Goal: Information Seeking & Learning: Learn about a topic

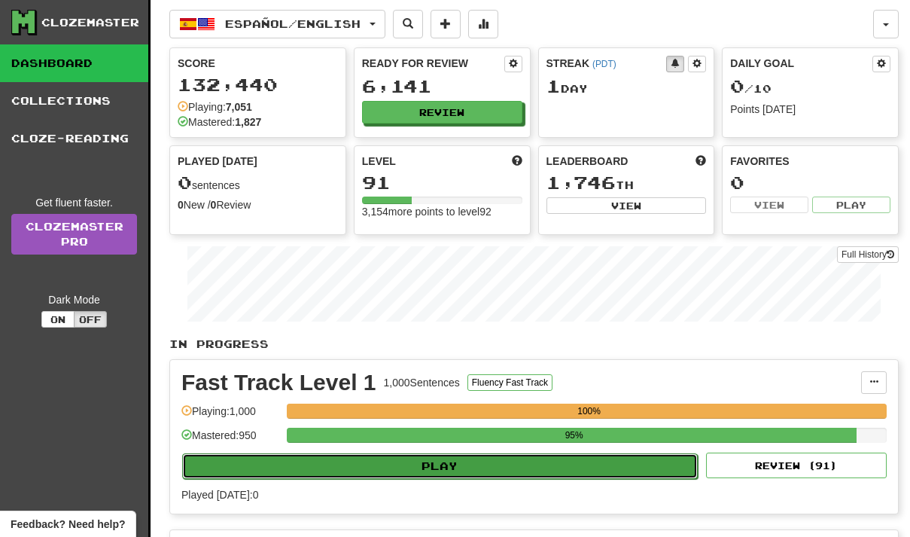
click at [452, 461] on button "Play" at bounding box center [440, 466] width 516 height 26
select select "**"
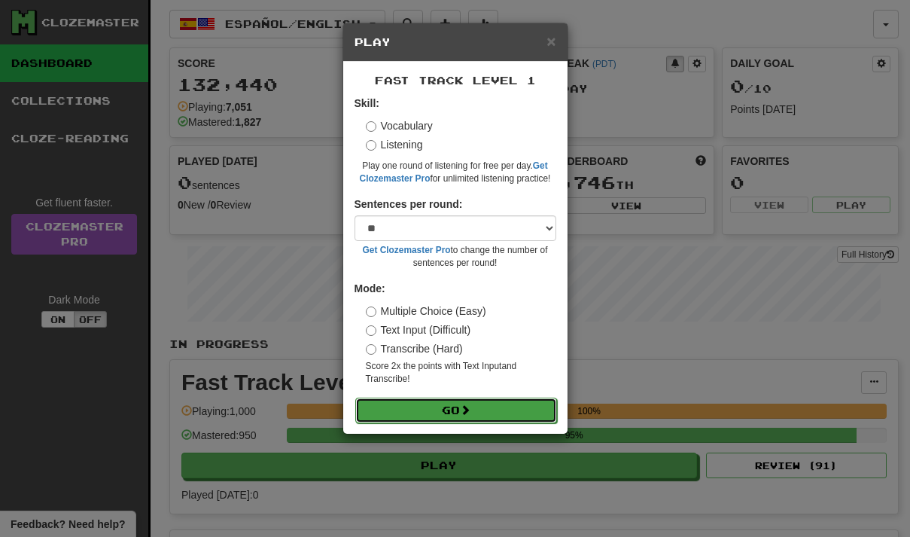
click at [452, 412] on button "Go" at bounding box center [456, 410] width 202 height 26
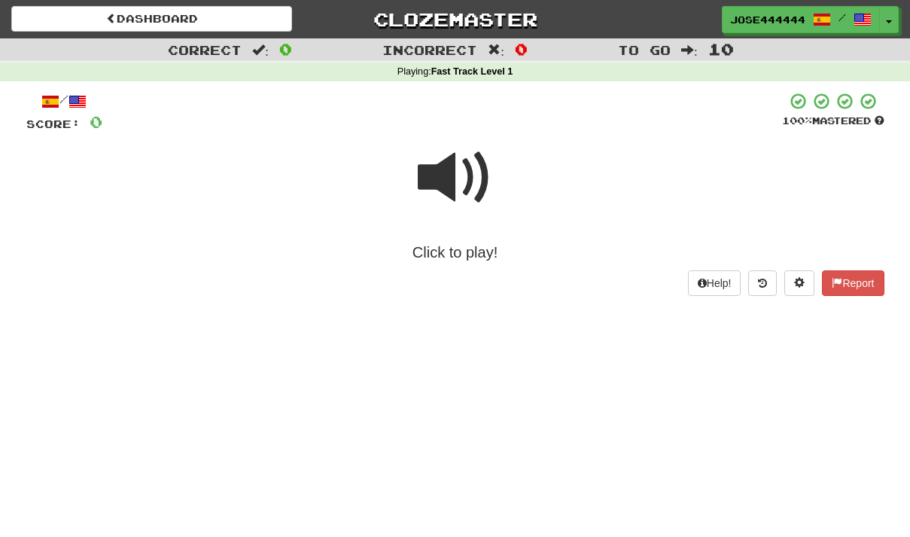
click at [451, 178] on span at bounding box center [455, 177] width 75 height 75
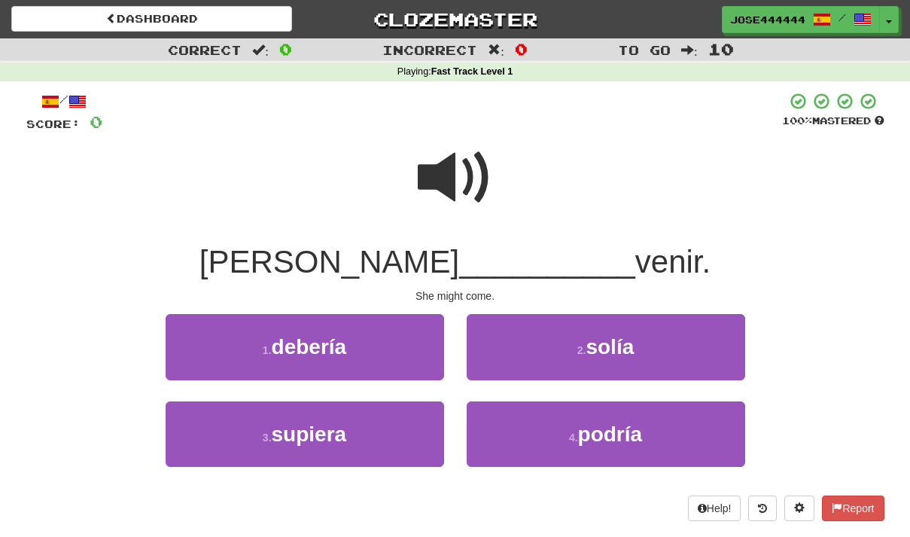
click at [440, 179] on span at bounding box center [455, 177] width 75 height 75
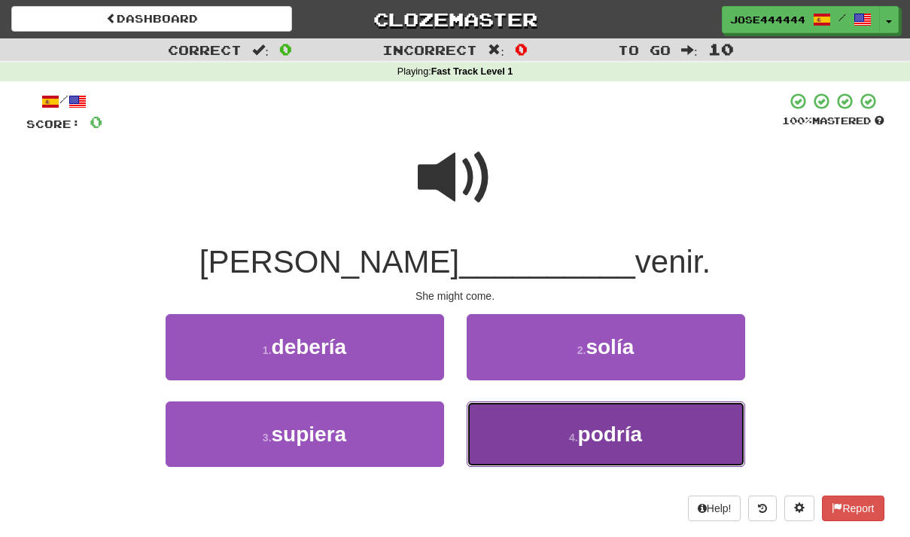
click at [611, 436] on span "podría" at bounding box center [610, 433] width 65 height 23
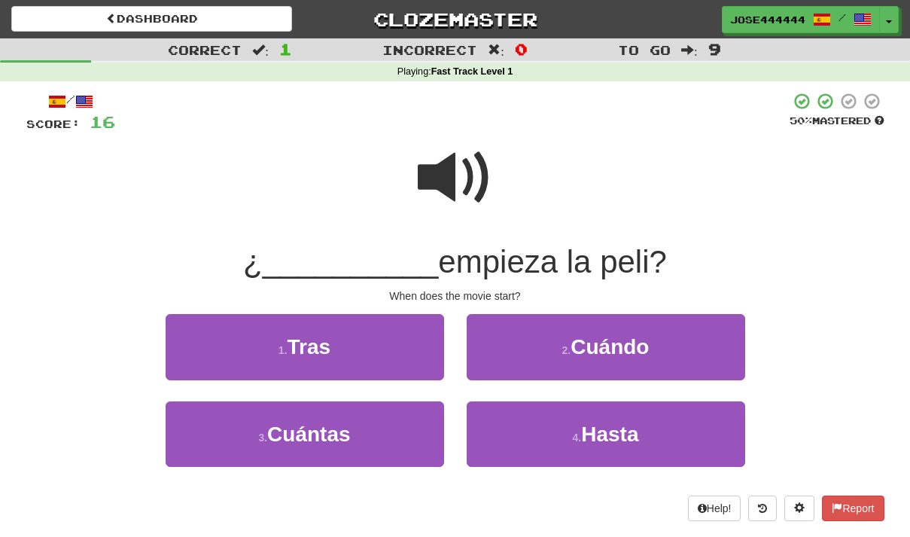
click at [449, 166] on span at bounding box center [455, 177] width 75 height 75
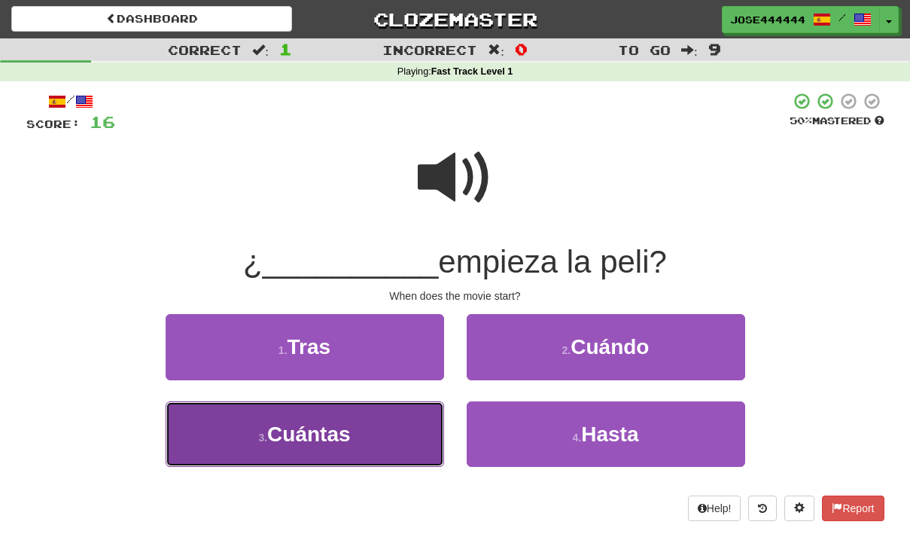
click at [258, 440] on small "3 ." at bounding box center [262, 437] width 9 height 12
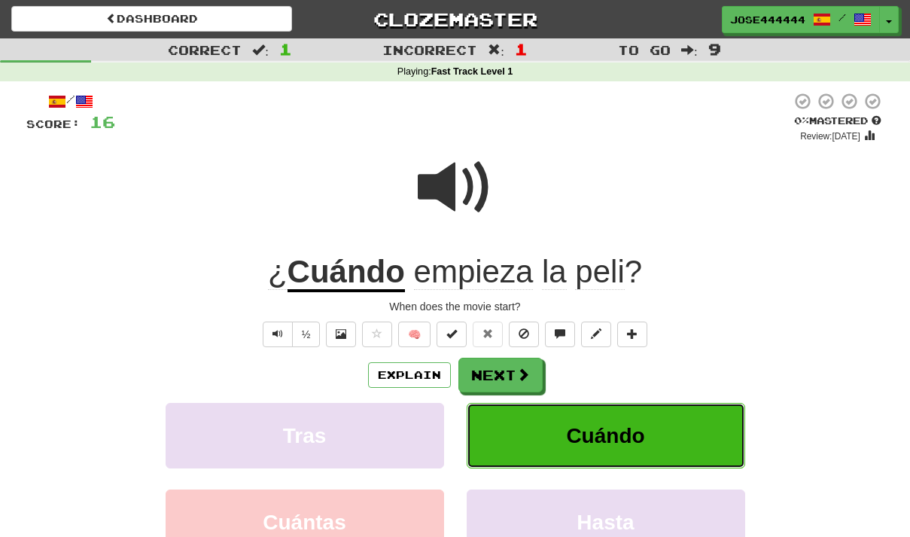
click at [612, 423] on button "Cuándo" at bounding box center [606, 435] width 278 height 65
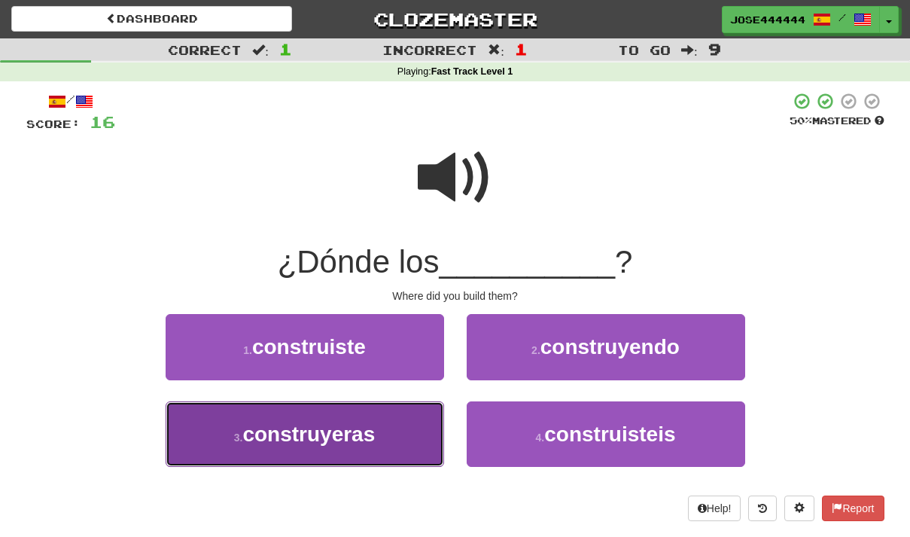
click at [264, 443] on span "construyeras" at bounding box center [308, 433] width 132 height 23
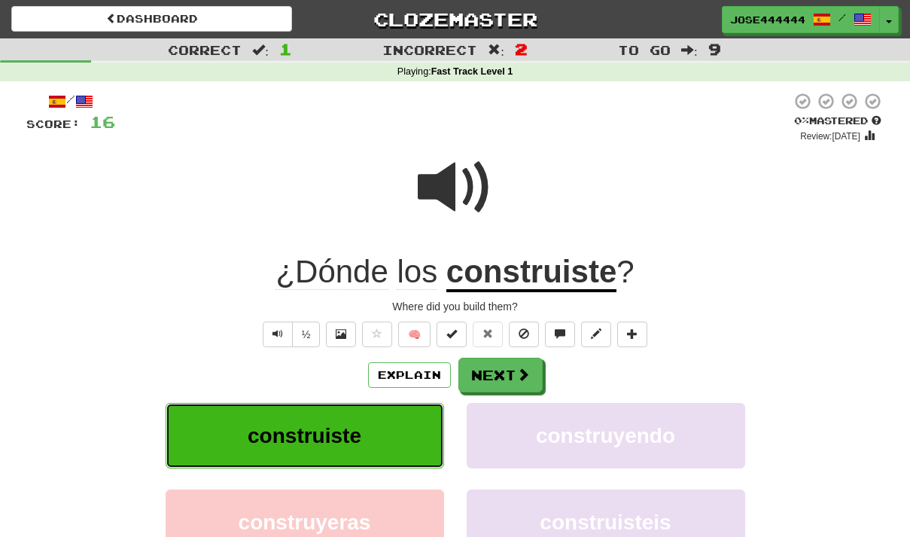
click at [342, 444] on span "construiste" at bounding box center [305, 435] width 114 height 23
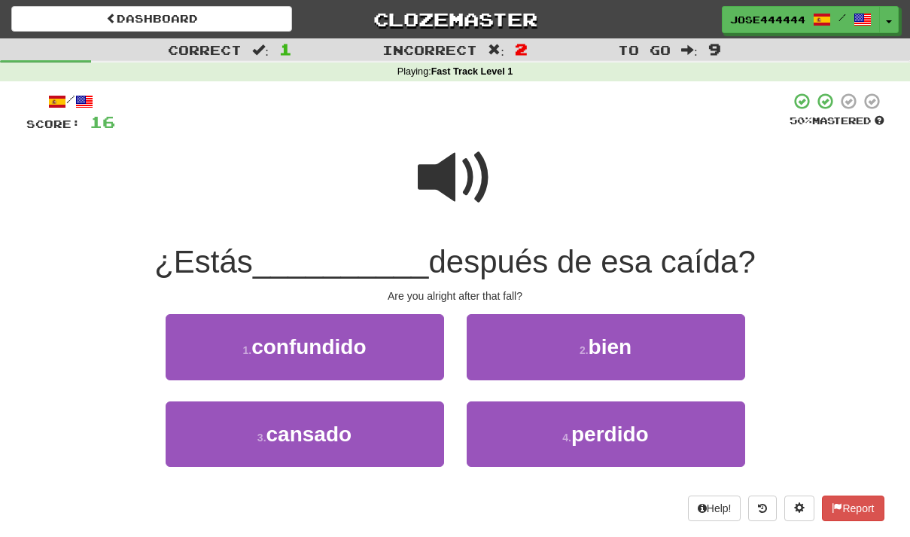
click at [452, 167] on span at bounding box center [455, 177] width 75 height 75
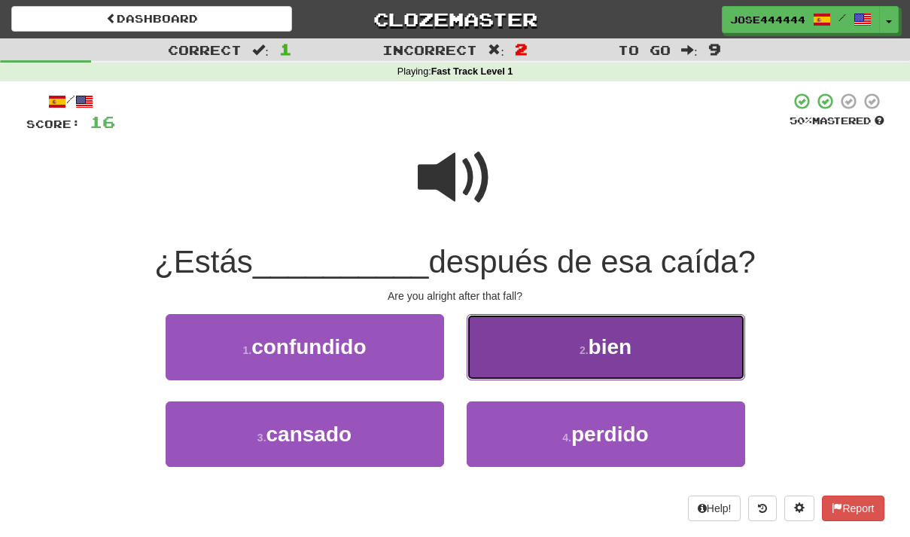
click at [551, 329] on button "2 . bien" at bounding box center [606, 346] width 278 height 65
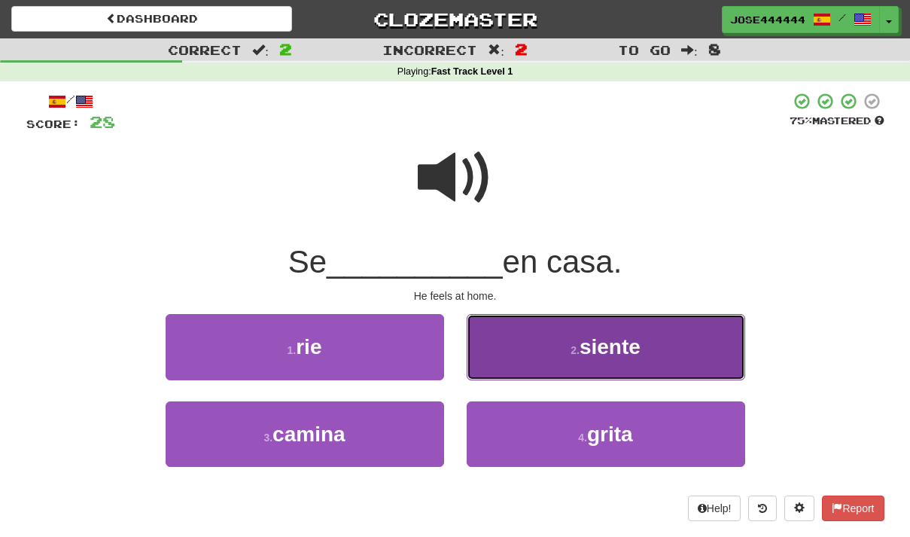
click at [609, 348] on span "siente" at bounding box center [609, 346] width 61 height 23
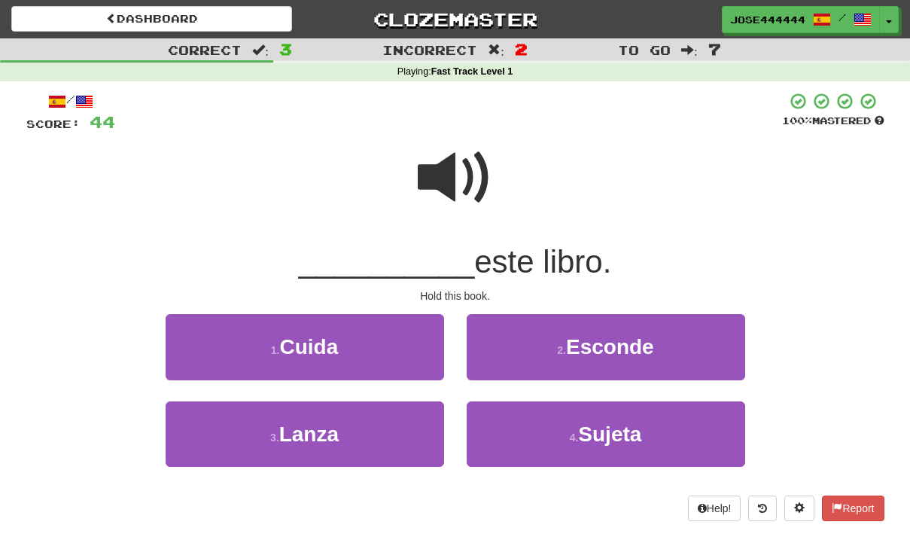
click at [447, 178] on span at bounding box center [455, 177] width 75 height 75
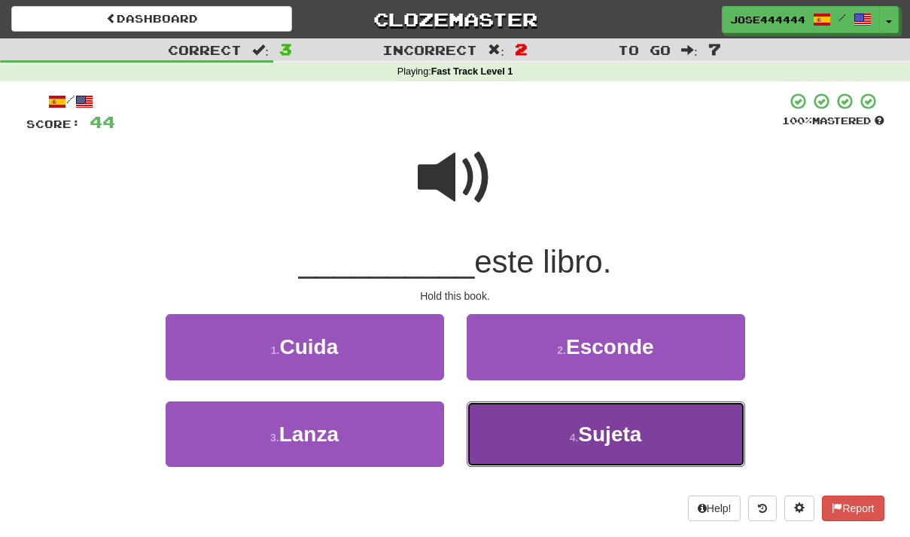
click at [687, 430] on button "4 . Sujeta" at bounding box center [606, 433] width 278 height 65
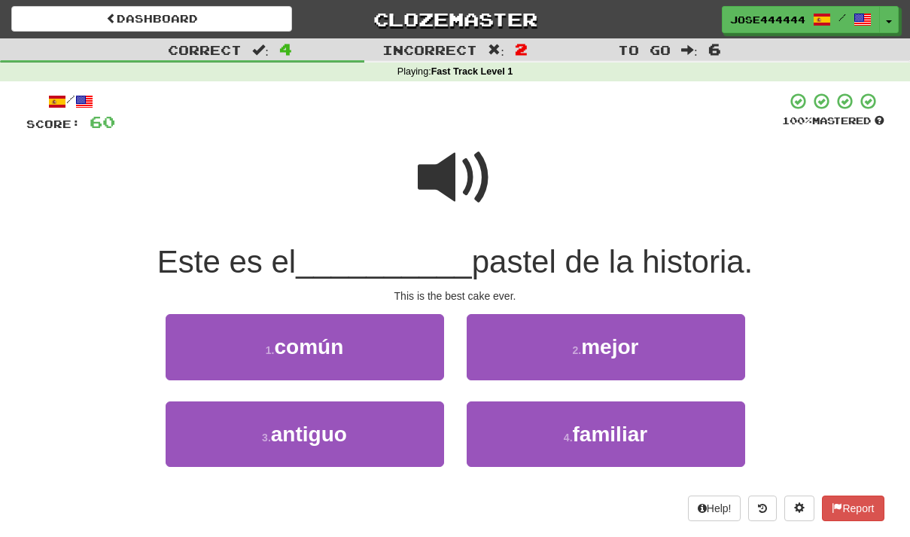
click at [455, 178] on span at bounding box center [455, 177] width 75 height 75
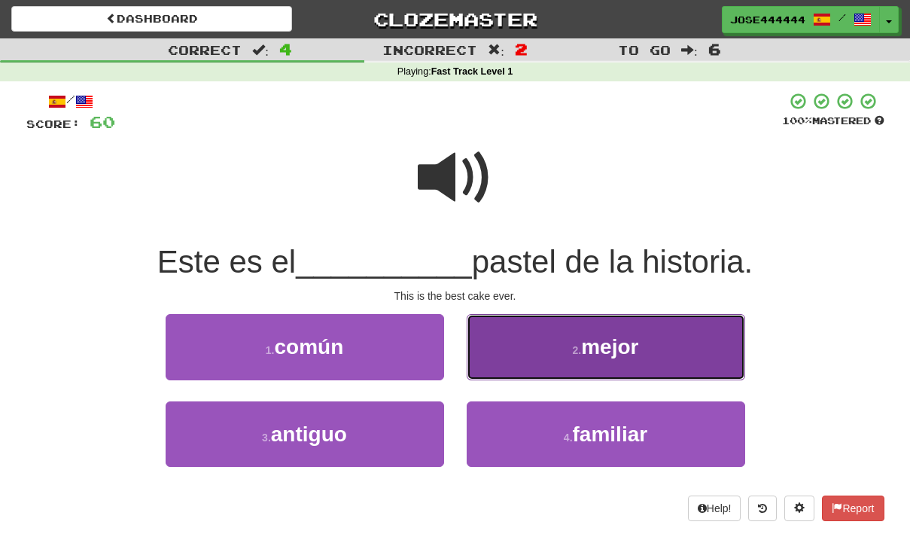
click at [616, 342] on span "mejor" at bounding box center [609, 346] width 57 height 23
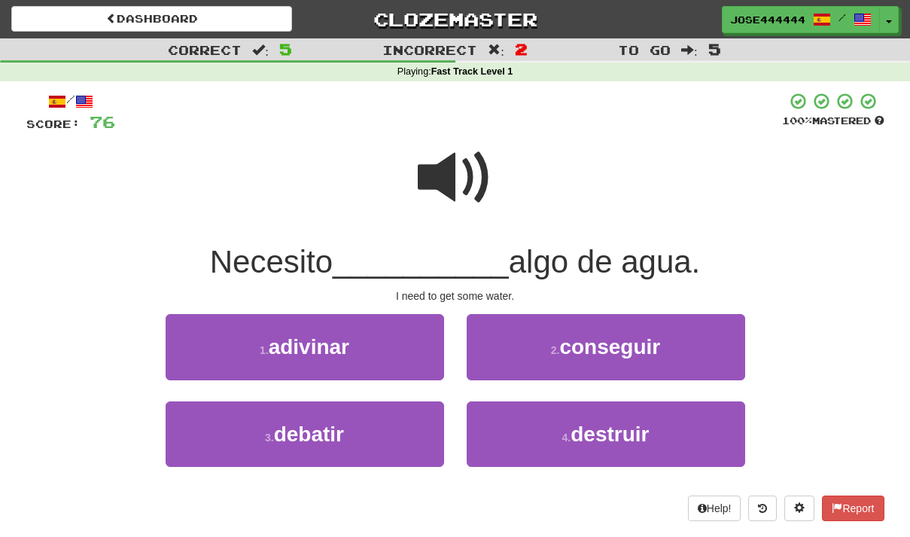
click at [455, 168] on span at bounding box center [455, 177] width 75 height 75
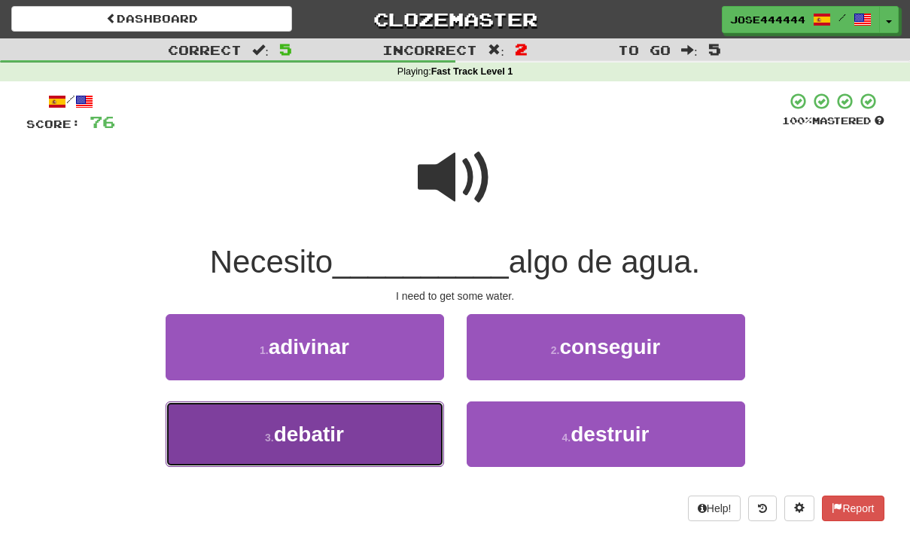
click at [241, 433] on button "3 . debatir" at bounding box center [305, 433] width 278 height 65
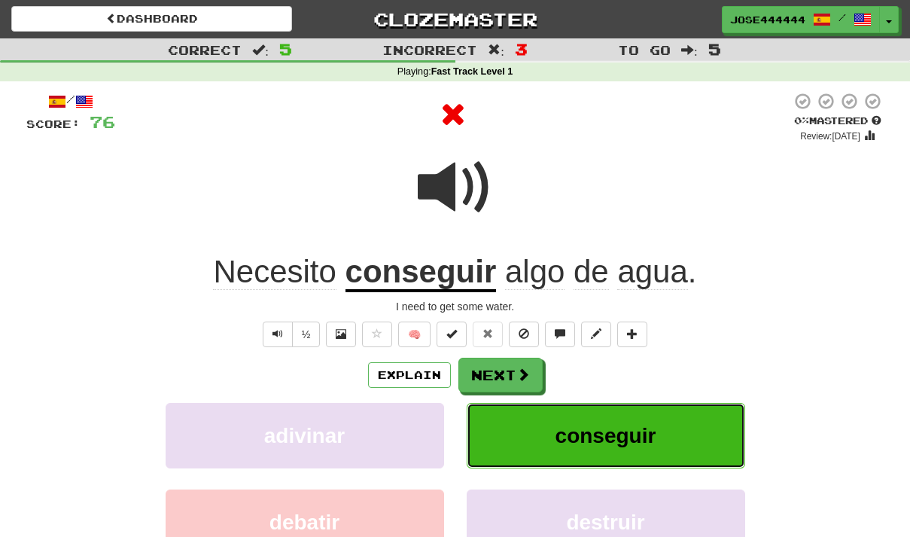
click at [567, 423] on button "conseguir" at bounding box center [606, 435] width 278 height 65
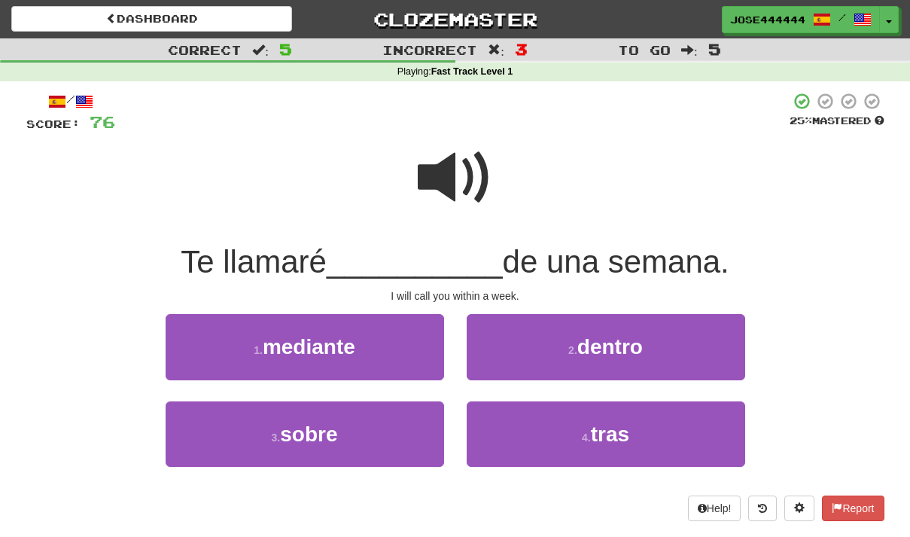
click at [440, 162] on span at bounding box center [455, 177] width 75 height 75
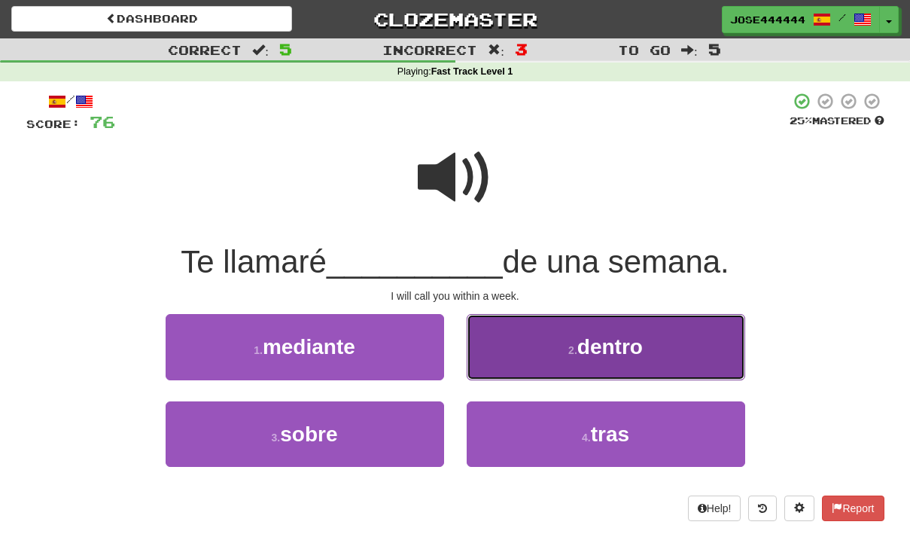
click at [524, 339] on button "2 . dentro" at bounding box center [606, 346] width 278 height 65
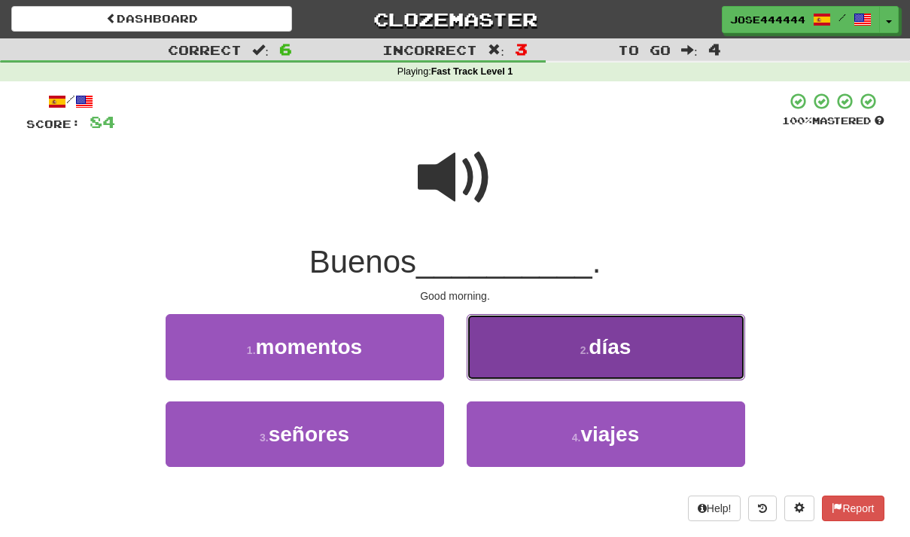
click at [671, 362] on button "2 . [PERSON_NAME]" at bounding box center [606, 346] width 278 height 65
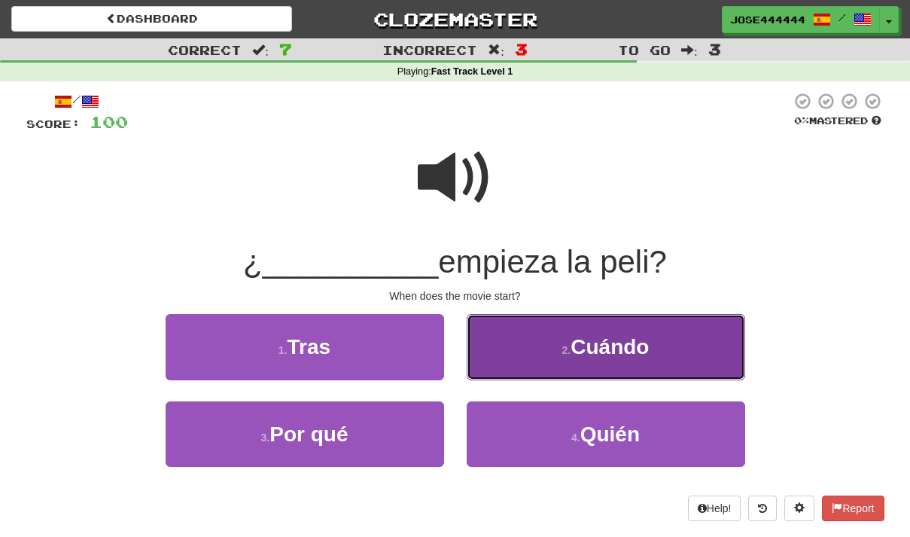
click at [627, 345] on span "Cuándo" at bounding box center [609, 346] width 78 height 23
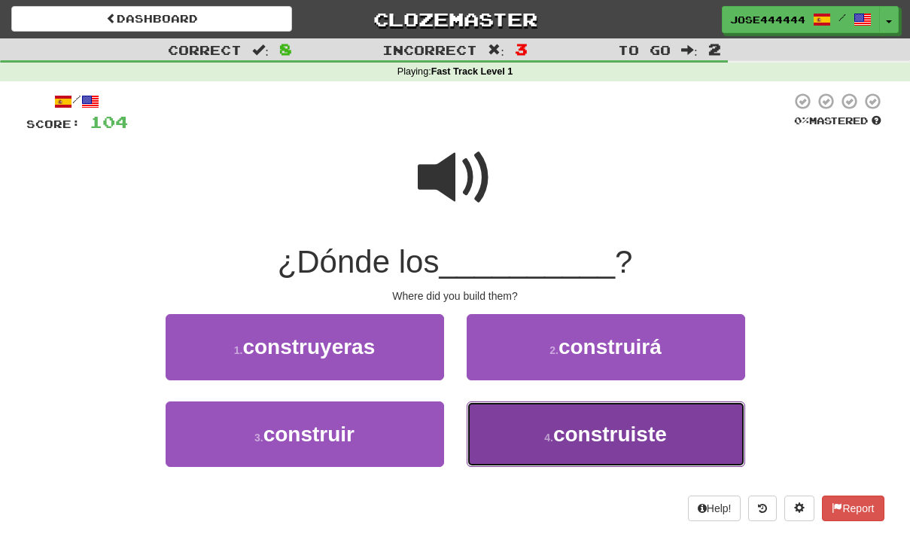
click at [677, 430] on button "4 . construiste" at bounding box center [606, 433] width 278 height 65
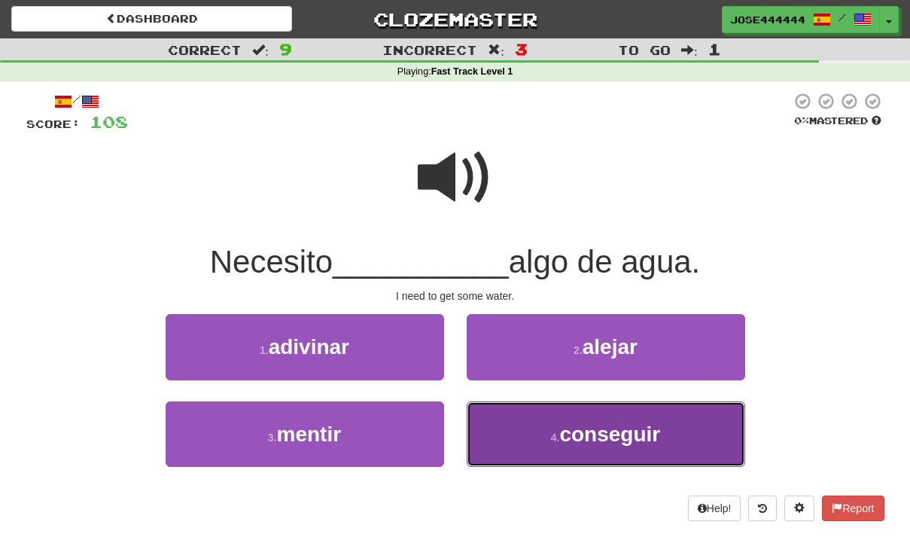
click at [608, 430] on span "conseguir" at bounding box center [609, 433] width 101 height 23
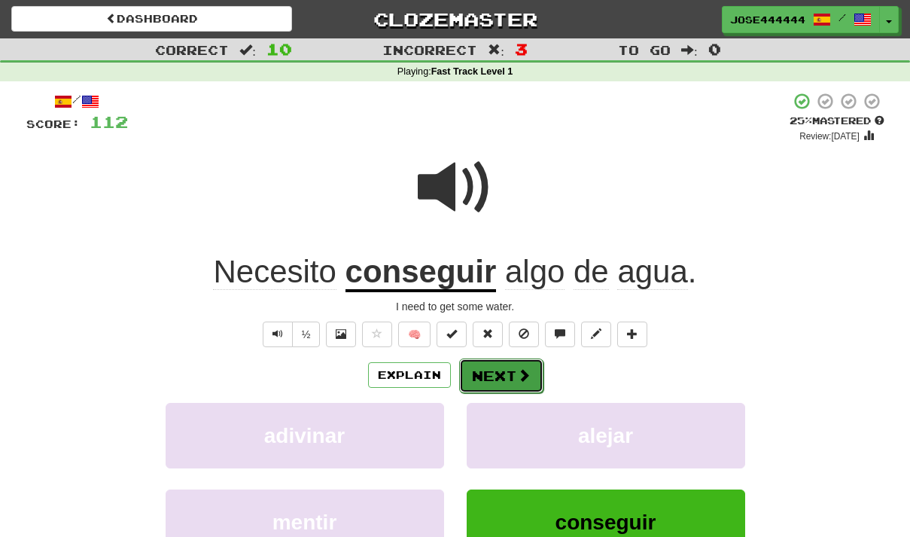
click at [485, 374] on button "Next" at bounding box center [501, 375] width 84 height 35
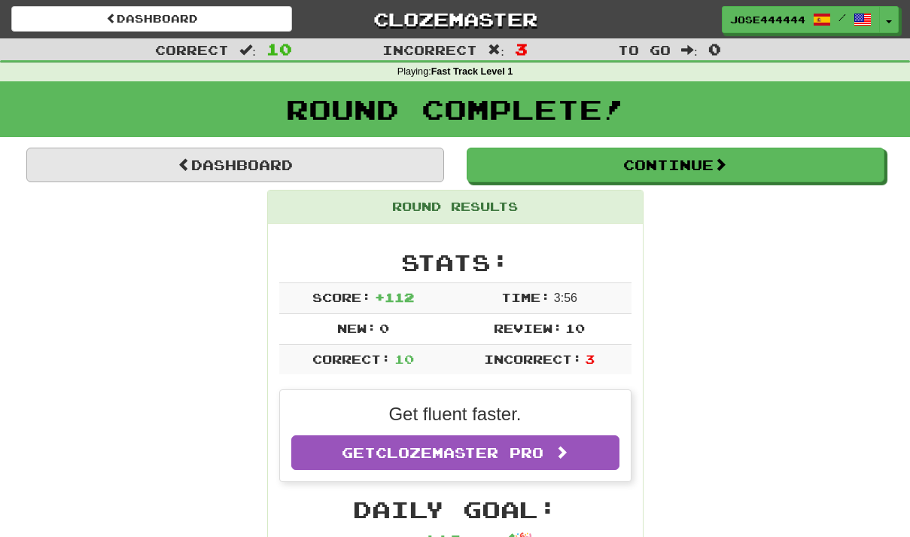
drag, startPoint x: 485, startPoint y: 374, endPoint x: 253, endPoint y: 163, distance: 313.8
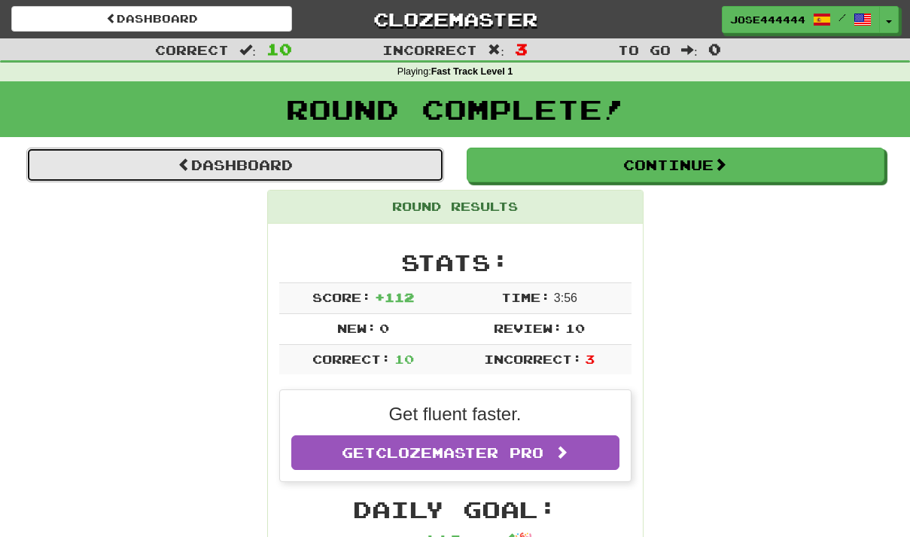
click at [253, 163] on link "Dashboard" at bounding box center [235, 165] width 418 height 35
